Goal: Information Seeking & Learning: Learn about a topic

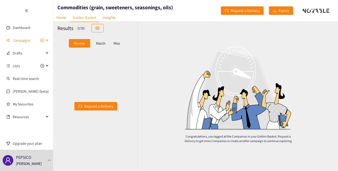
click at [27, 40] on span "Campaigns" at bounding box center [22, 40] width 18 height 11
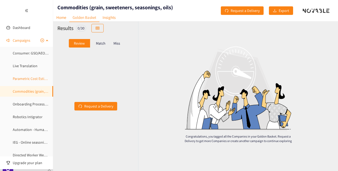
click at [28, 77] on link "Parametric Cost Estimation" at bounding box center [34, 78] width 43 height 5
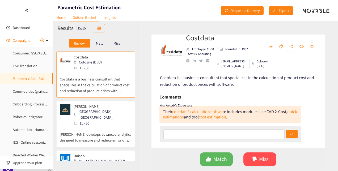
click at [108, 114] on div "[PERSON_NAME] Seattle ([GEOGRAPHIC_DATA]) 11 - 50" at bounding box center [96, 115] width 72 height 22
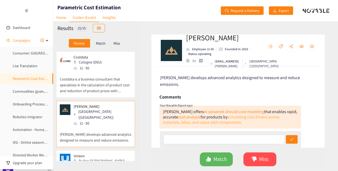
click at [209, 116] on link "simulating cost drivers across materials, labor, and value-add components." at bounding box center [221, 119] width 117 height 11
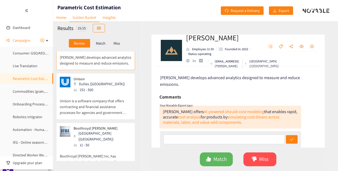
click at [106, 93] on p "Unison is a software company that offers contracting and financial assistance p…" at bounding box center [96, 104] width 72 height 23
